Goal: Task Accomplishment & Management: Use online tool/utility

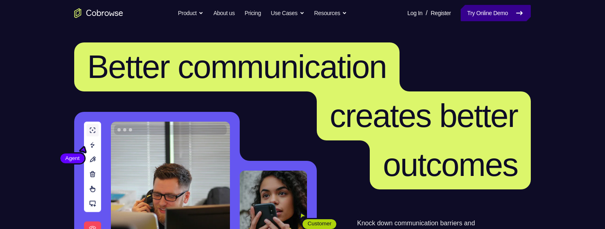
click at [507, 13] on link "Try Online Demo" at bounding box center [496, 13] width 70 height 16
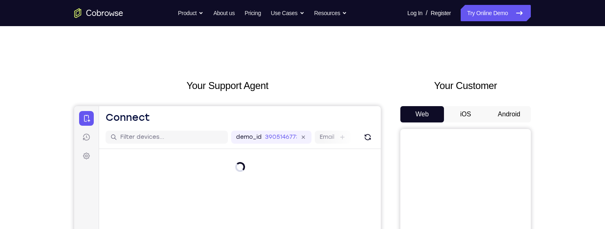
click at [502, 115] on button "Android" at bounding box center [509, 114] width 44 height 16
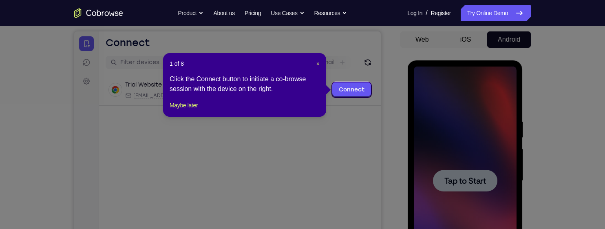
scroll to position [75, 0]
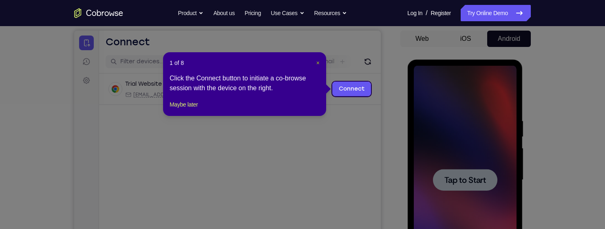
click at [317, 62] on span "×" at bounding box center [317, 63] width 3 height 7
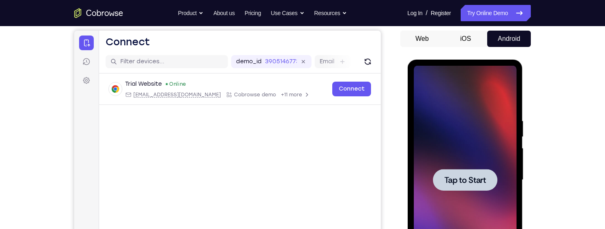
click at [460, 155] on div at bounding box center [464, 180] width 103 height 228
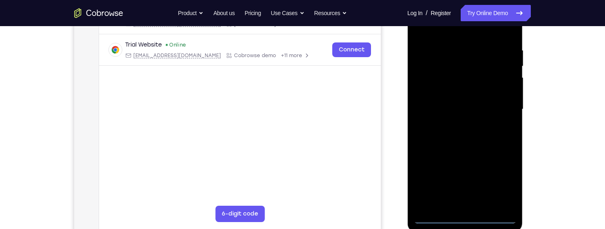
scroll to position [194, 0]
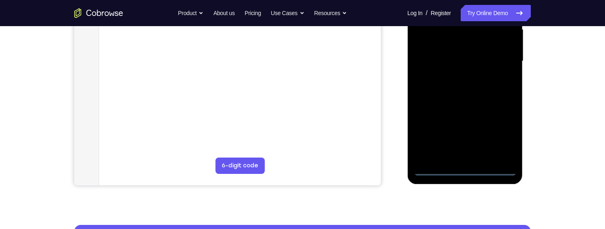
click at [467, 170] on div at bounding box center [464, 61] width 103 height 228
click at [495, 141] on div at bounding box center [464, 61] width 103 height 228
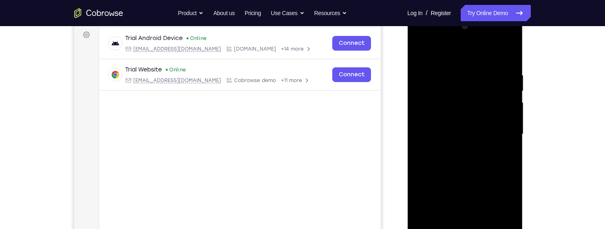
scroll to position [118, 0]
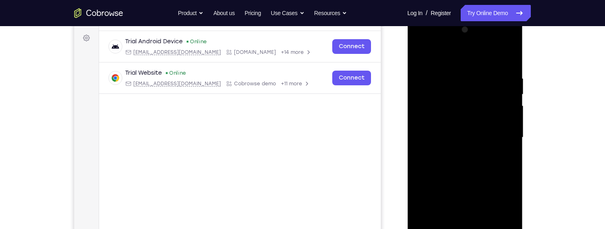
click at [462, 57] on div at bounding box center [464, 137] width 103 height 228
click at [499, 135] on div at bounding box center [464, 137] width 103 height 228
click at [462, 152] on div at bounding box center [464, 137] width 103 height 228
click at [462, 130] on div at bounding box center [464, 137] width 103 height 228
click at [460, 106] on div at bounding box center [464, 137] width 103 height 228
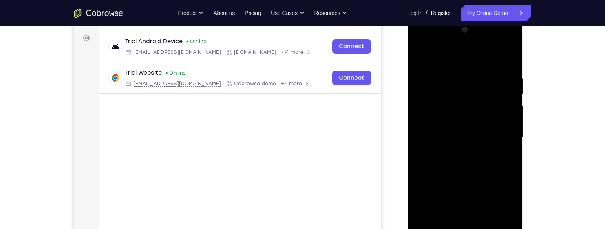
click at [435, 119] on div at bounding box center [464, 137] width 103 height 228
click at [499, 137] on div at bounding box center [464, 137] width 103 height 228
click at [498, 166] on div at bounding box center [464, 137] width 103 height 228
click at [493, 161] on div at bounding box center [464, 137] width 103 height 228
click at [499, 163] on div at bounding box center [464, 137] width 103 height 228
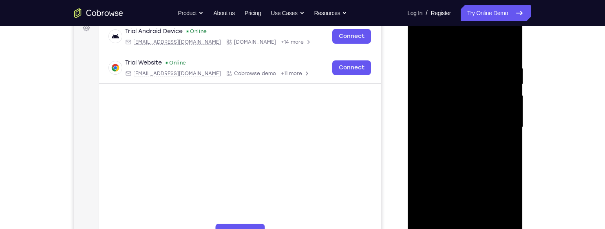
scroll to position [128, 0]
click at [449, 59] on div at bounding box center [464, 127] width 103 height 228
click at [511, 55] on div at bounding box center [464, 127] width 103 height 228
click at [455, 63] on div at bounding box center [464, 127] width 103 height 228
click at [503, 150] on div at bounding box center [464, 127] width 103 height 228
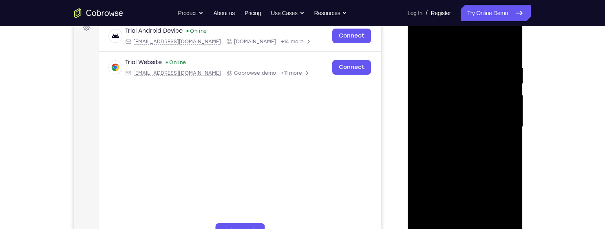
scroll to position [129, 0]
click at [495, 108] on div at bounding box center [464, 126] width 103 height 228
click at [502, 94] on div at bounding box center [464, 126] width 103 height 228
click at [499, 103] on div at bounding box center [464, 126] width 103 height 228
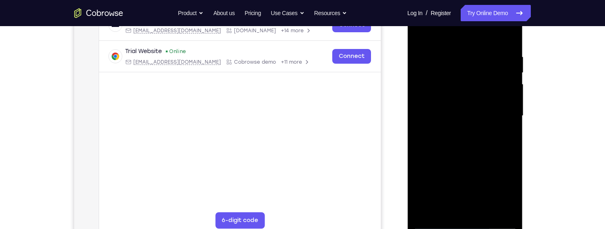
scroll to position [140, 0]
click at [424, 126] on div at bounding box center [464, 115] width 103 height 228
click at [505, 85] on div at bounding box center [464, 115] width 103 height 228
click at [502, 86] on div at bounding box center [464, 115] width 103 height 228
click at [424, 125] on div at bounding box center [464, 115] width 103 height 228
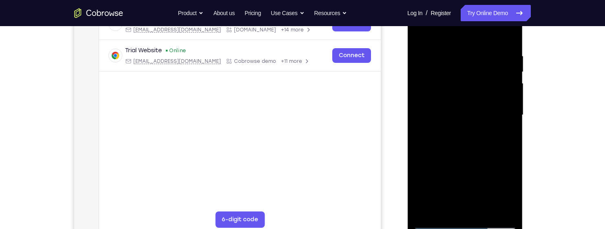
click at [430, 127] on div at bounding box center [464, 115] width 103 height 228
click at [431, 124] on div at bounding box center [464, 115] width 103 height 228
click at [427, 127] on div at bounding box center [464, 115] width 103 height 228
click at [425, 128] on div at bounding box center [464, 115] width 103 height 228
click at [509, 69] on div at bounding box center [464, 115] width 103 height 228
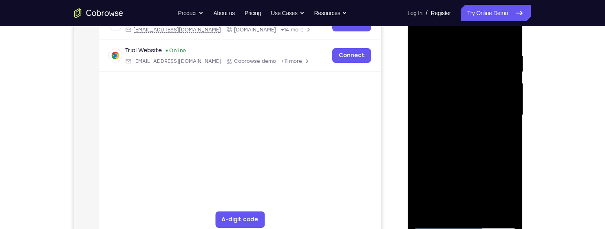
scroll to position [139, 0]
click at [504, 93] on div at bounding box center [464, 116] width 103 height 228
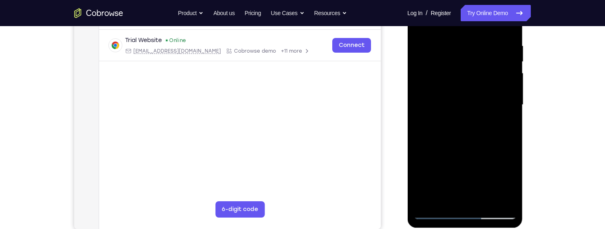
scroll to position [155, 0]
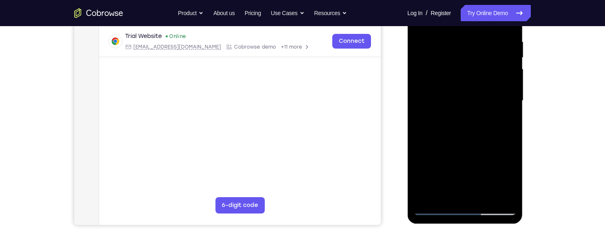
click at [508, 78] on div at bounding box center [464, 101] width 103 height 228
click at [498, 79] on div at bounding box center [464, 101] width 103 height 228
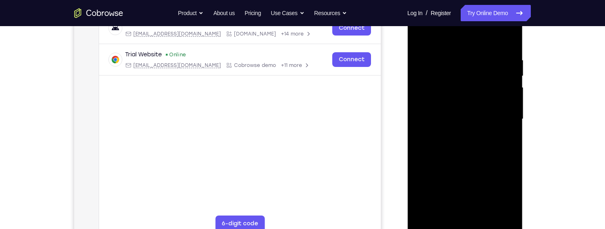
scroll to position [134, 0]
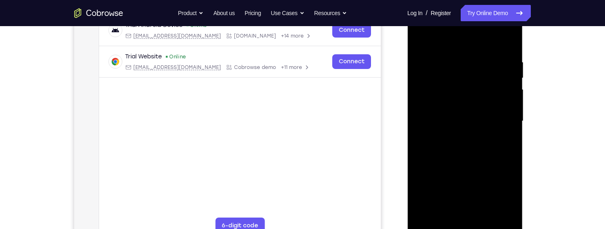
click at [497, 82] on div at bounding box center [464, 121] width 103 height 228
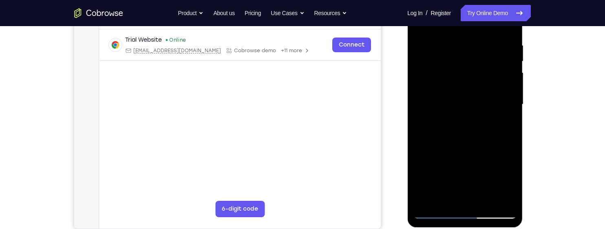
scroll to position [150, 0]
click at [500, 104] on div at bounding box center [464, 105] width 103 height 228
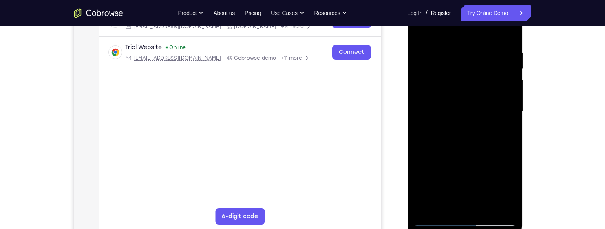
scroll to position [142, 0]
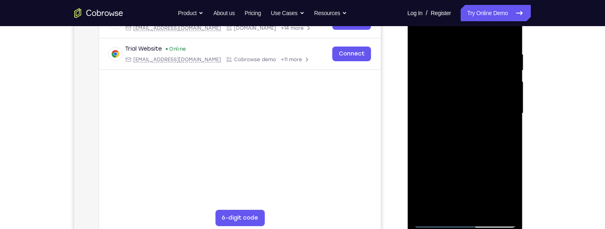
click at [428, 100] on div at bounding box center [464, 113] width 103 height 228
click at [499, 84] on div at bounding box center [464, 113] width 103 height 228
click at [422, 112] on div at bounding box center [464, 113] width 103 height 228
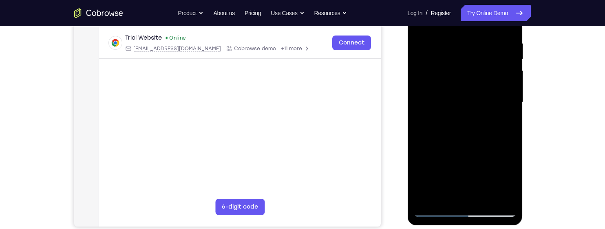
scroll to position [154, 0]
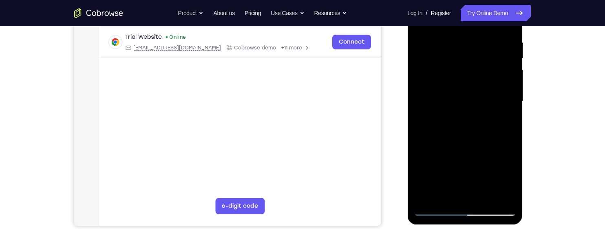
click at [427, 111] on div at bounding box center [464, 101] width 103 height 228
click at [497, 62] on div at bounding box center [464, 101] width 103 height 228
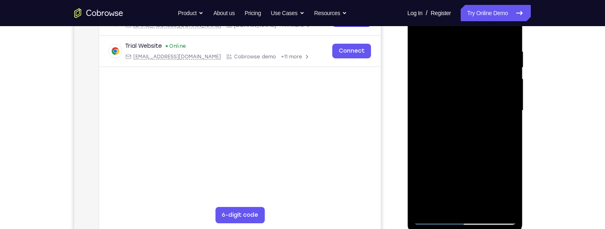
scroll to position [144, 0]
click at [489, 73] on div at bounding box center [464, 111] width 103 height 228
click at [491, 68] on div at bounding box center [464, 111] width 103 height 228
click at [493, 66] on div at bounding box center [464, 111] width 103 height 228
click at [497, 64] on div at bounding box center [464, 111] width 103 height 228
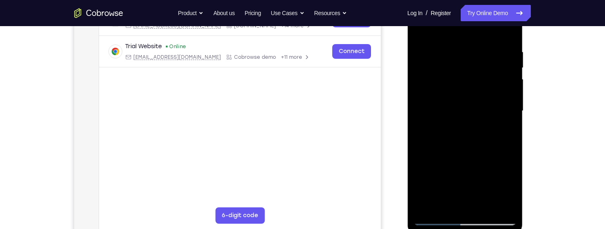
click at [502, 60] on div at bounding box center [464, 111] width 103 height 228
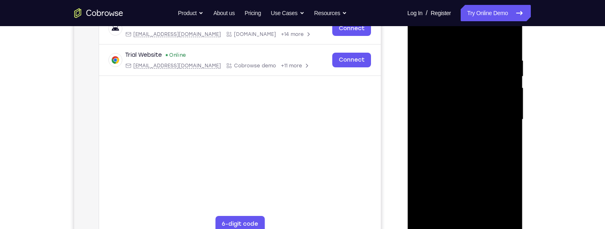
scroll to position [135, 0]
click at [494, 69] on div at bounding box center [464, 121] width 103 height 228
click at [499, 64] on div at bounding box center [464, 121] width 103 height 228
click at [495, 72] on div at bounding box center [464, 121] width 103 height 228
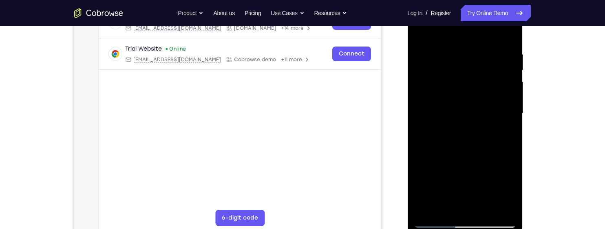
scroll to position [143, 0]
click at [491, 74] on div at bounding box center [464, 112] width 103 height 228
click at [495, 75] on div at bounding box center [464, 112] width 103 height 228
click at [501, 69] on div at bounding box center [464, 112] width 103 height 228
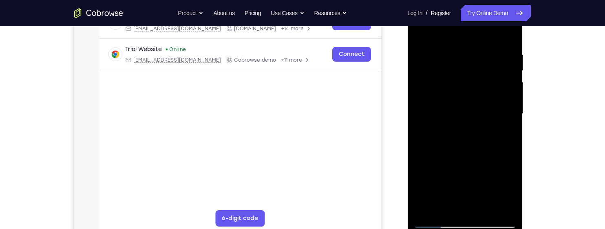
click at [501, 93] on div at bounding box center [464, 114] width 103 height 228
click at [501, 88] on div at bounding box center [464, 114] width 103 height 228
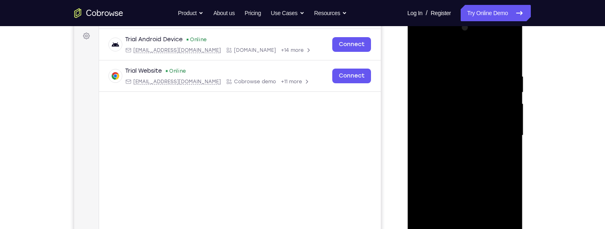
scroll to position [120, 0]
click at [501, 107] on div at bounding box center [464, 135] width 103 height 228
click at [495, 103] on div at bounding box center [464, 135] width 103 height 228
click at [482, 84] on div at bounding box center [464, 135] width 103 height 228
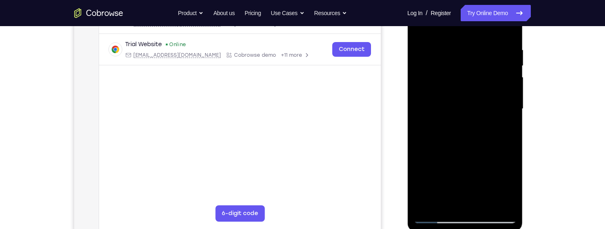
scroll to position [147, 0]
click at [502, 85] on div at bounding box center [464, 108] width 103 height 228
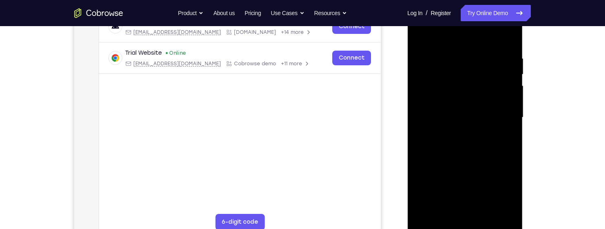
scroll to position [137, 0]
click at [504, 84] on div at bounding box center [464, 118] width 103 height 228
click at [497, 107] on div at bounding box center [464, 118] width 103 height 228
click at [490, 113] on div at bounding box center [464, 118] width 103 height 228
click at [491, 91] on div at bounding box center [464, 118] width 103 height 228
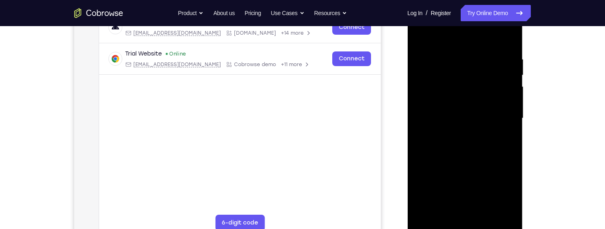
click at [503, 89] on div at bounding box center [464, 118] width 103 height 228
click at [494, 93] on div at bounding box center [464, 118] width 103 height 228
click at [494, 102] on div at bounding box center [464, 118] width 103 height 228
click at [505, 67] on div at bounding box center [464, 118] width 103 height 228
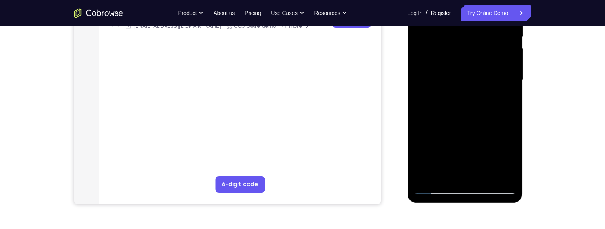
click at [510, 75] on div at bounding box center [464, 80] width 103 height 228
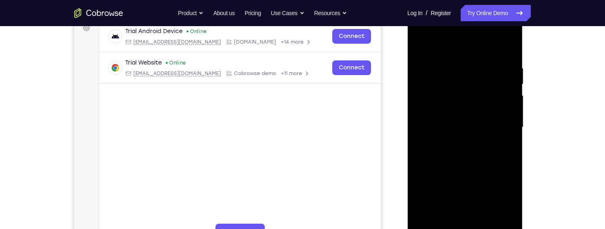
scroll to position [128, 0]
click at [501, 88] on div at bounding box center [464, 127] width 103 height 228
click at [498, 82] on div at bounding box center [464, 127] width 103 height 228
click at [504, 81] on div at bounding box center [464, 127] width 103 height 228
click at [509, 46] on div at bounding box center [464, 127] width 103 height 228
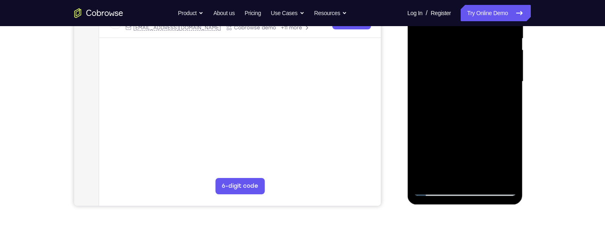
scroll to position [184, 0]
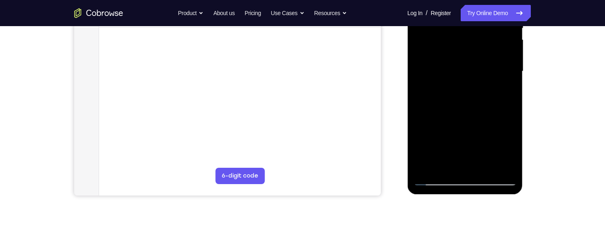
click at [486, 165] on div at bounding box center [464, 71] width 103 height 228
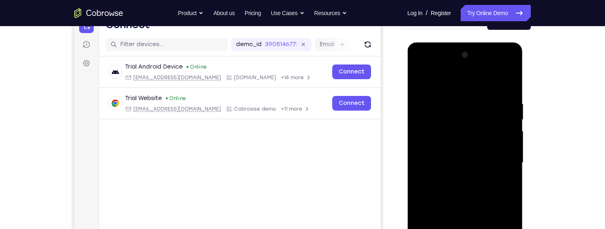
scroll to position [97, 0]
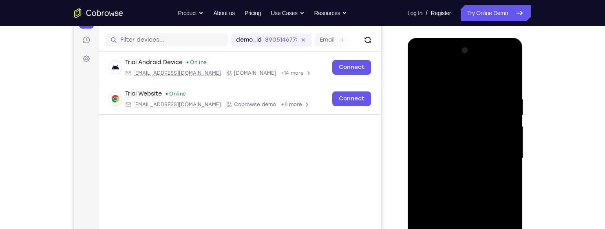
click at [473, 188] on div at bounding box center [464, 158] width 103 height 228
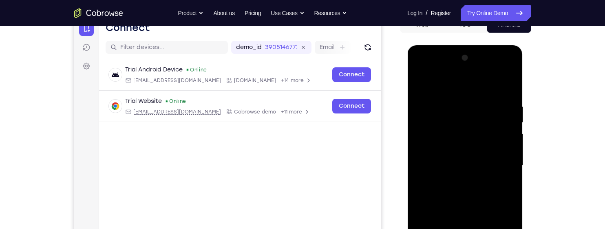
scroll to position [88, 0]
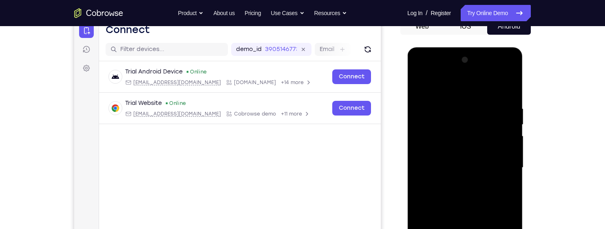
click at [479, 181] on div at bounding box center [464, 167] width 103 height 228
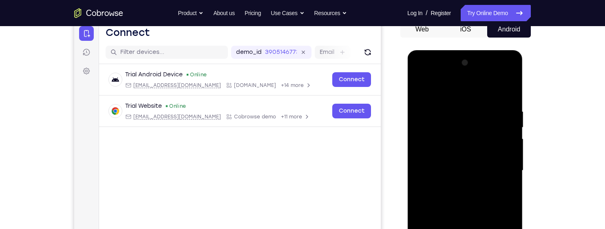
scroll to position [84, 0]
click at [462, 145] on div at bounding box center [464, 171] width 103 height 228
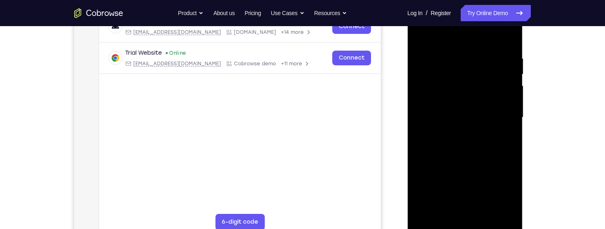
scroll to position [137, 0]
click at [458, 209] on div at bounding box center [464, 118] width 103 height 228
click at [499, 138] on div at bounding box center [464, 118] width 103 height 228
click at [506, 139] on div at bounding box center [464, 118] width 103 height 228
click at [503, 142] on div at bounding box center [464, 118] width 103 height 228
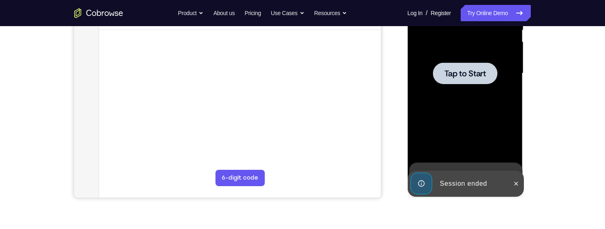
click at [493, 83] on div at bounding box center [465, 73] width 64 height 22
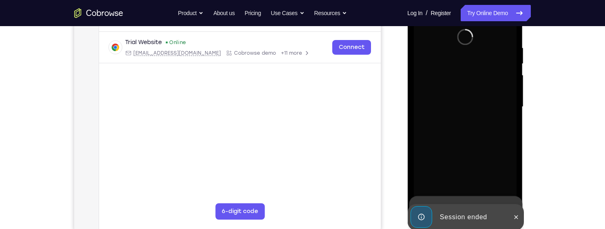
scroll to position [166, 0]
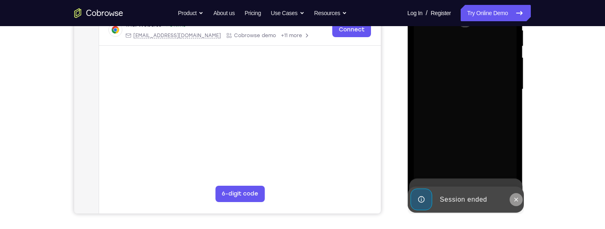
click at [515, 197] on icon at bounding box center [516, 199] width 7 height 7
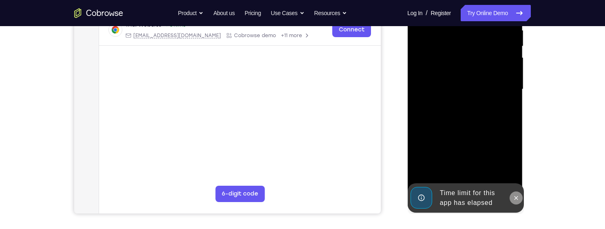
click at [516, 197] on icon at bounding box center [516, 198] width 4 height 4
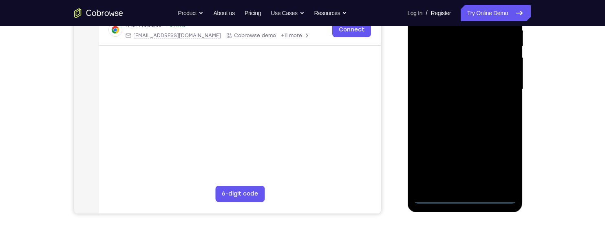
click at [466, 201] on div at bounding box center [464, 89] width 103 height 228
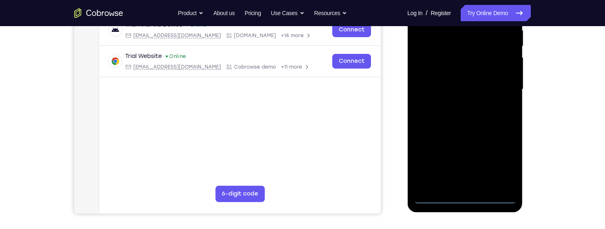
click at [499, 168] on div at bounding box center [464, 89] width 103 height 228
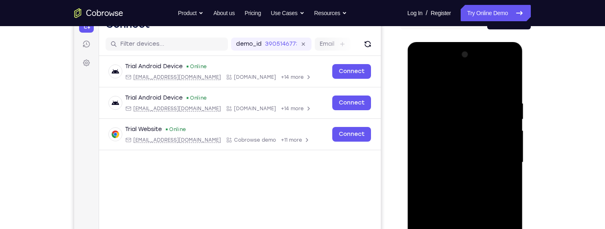
scroll to position [87, 0]
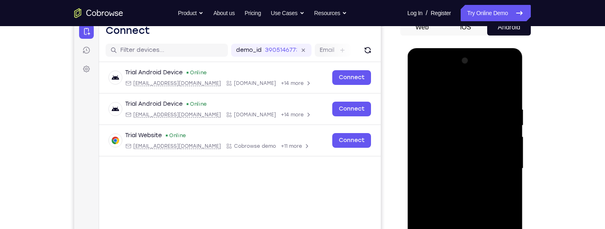
click at [472, 88] on div at bounding box center [464, 168] width 103 height 228
click at [497, 167] on div at bounding box center [464, 168] width 103 height 228
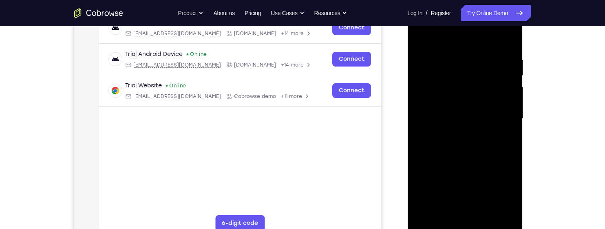
scroll to position [139, 0]
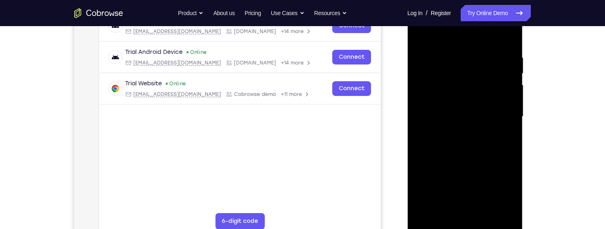
click at [453, 216] on div at bounding box center [464, 116] width 103 height 228
click at [456, 212] on div at bounding box center [464, 116] width 103 height 228
click at [486, 106] on div at bounding box center [464, 116] width 103 height 228
